Goal: Transaction & Acquisition: Purchase product/service

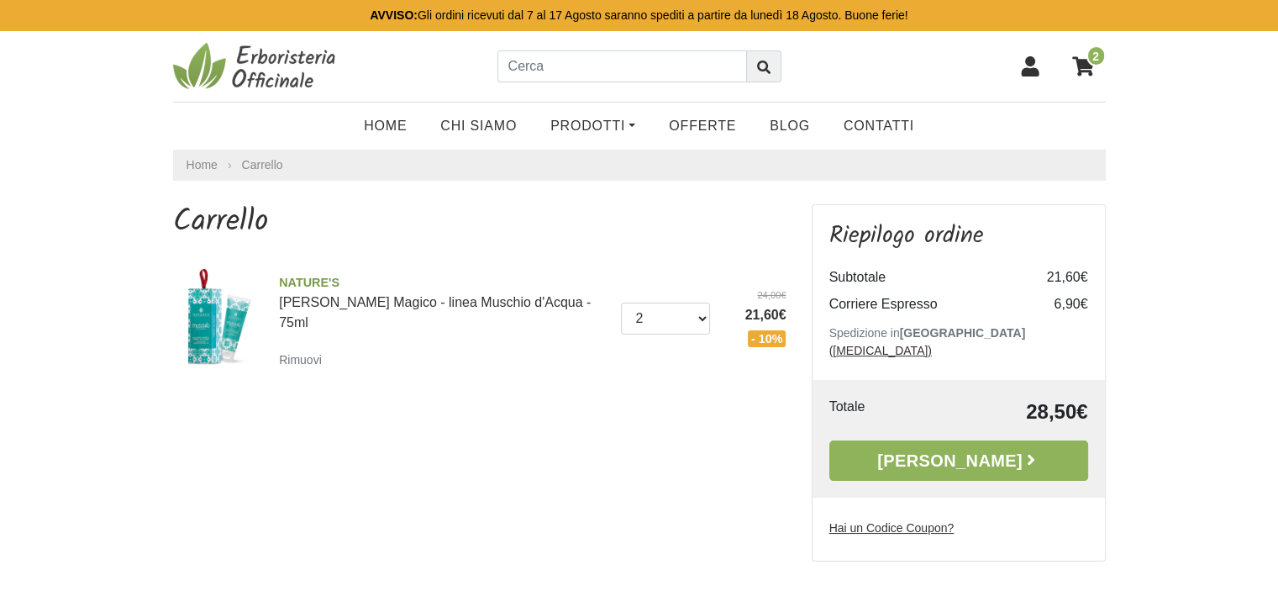
select select "1"
click at [621, 302] on select "0 (Rimuovi) 1 2 3" at bounding box center [665, 318] width 89 height 32
click at [289, 349] on link "Rimuovi" at bounding box center [304, 359] width 50 height 21
